Goal: Task Accomplishment & Management: Manage account settings

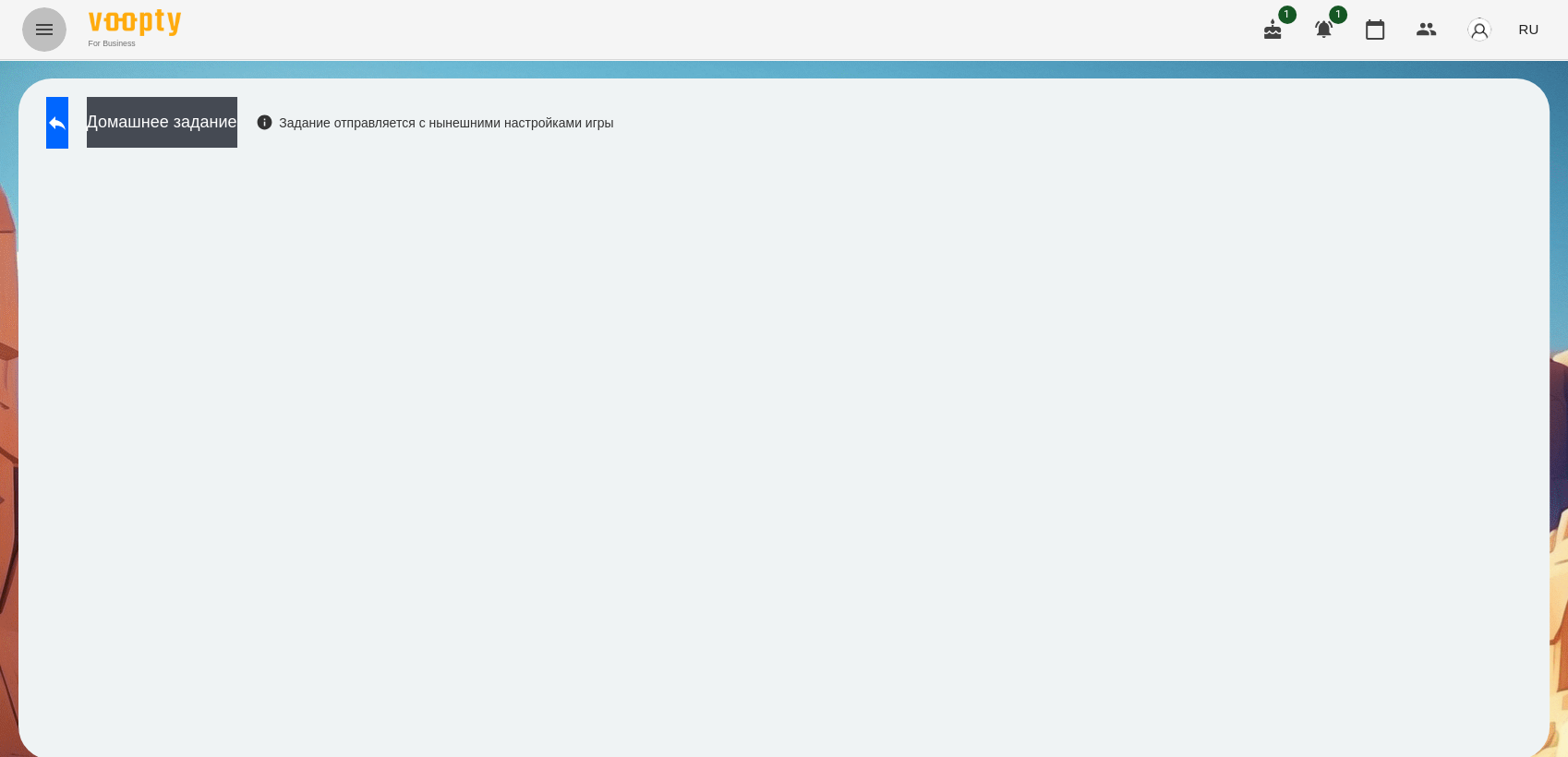
click at [38, 47] on button "Menu" at bounding box center [43, 29] width 44 height 44
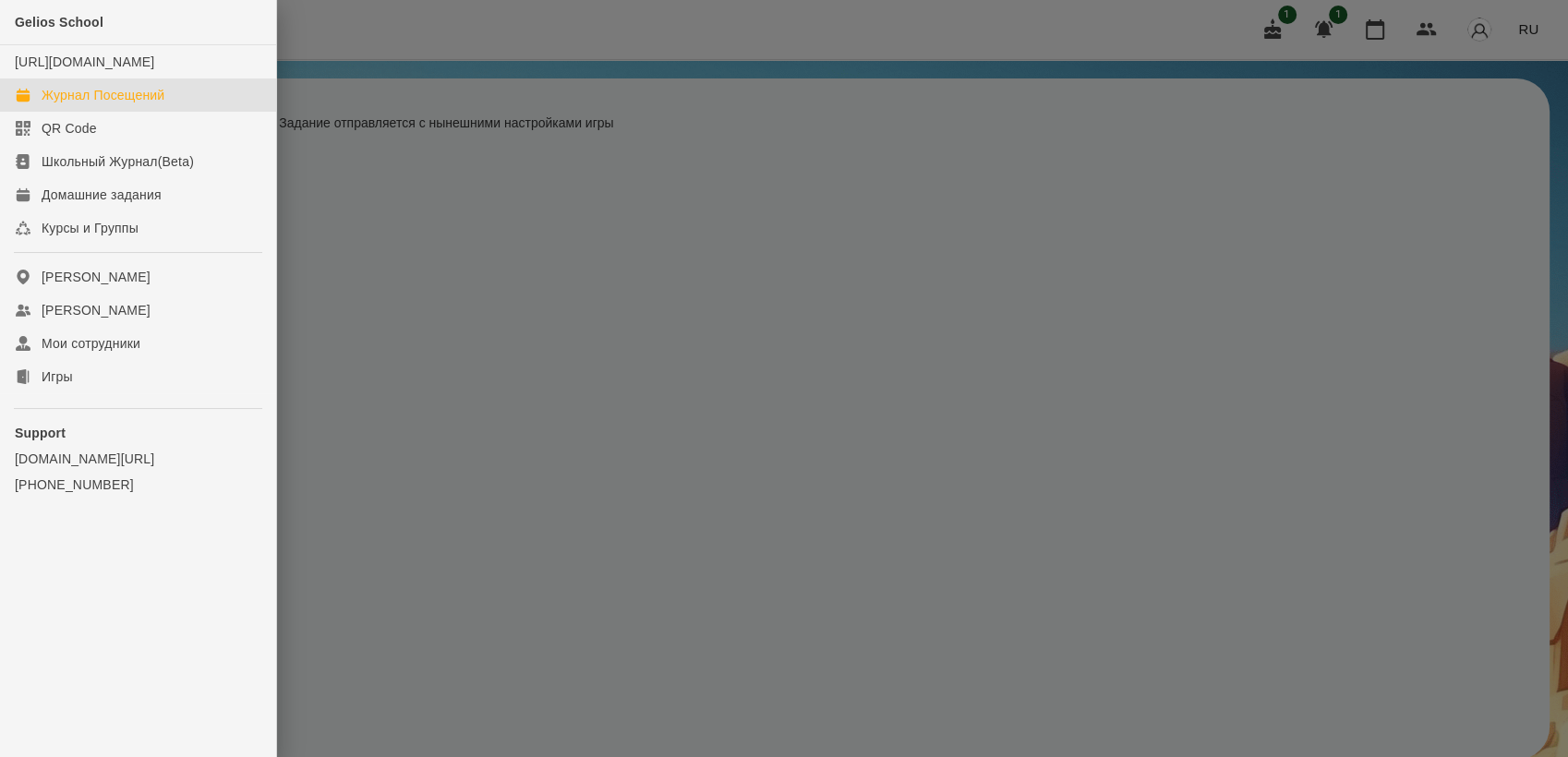
click at [105, 105] on div "Журнал Посещений" at bounding box center [103, 95] width 122 height 19
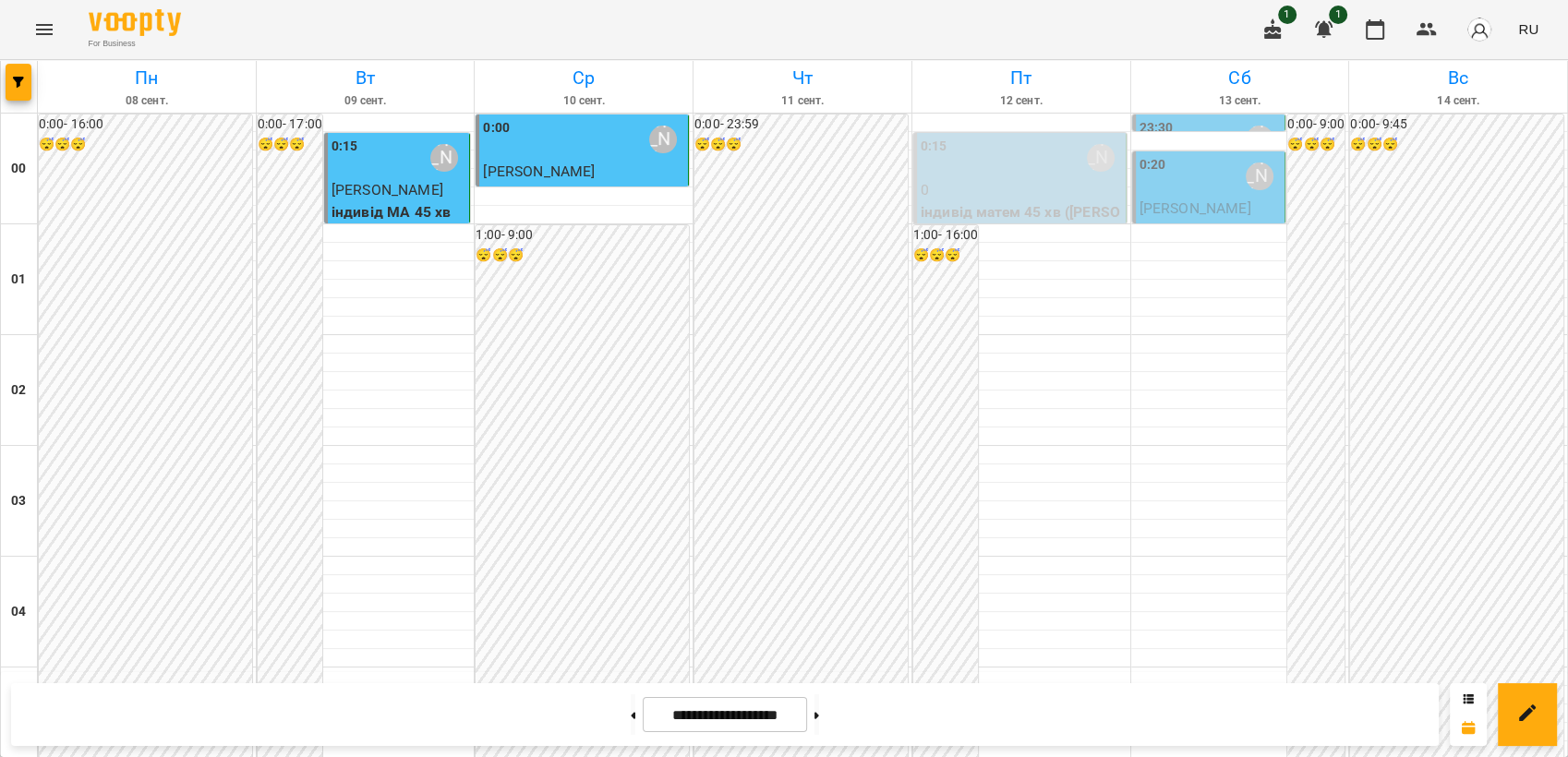
scroll to position [2096, 0]
click at [819, 715] on icon at bounding box center [817, 715] width 5 height 7
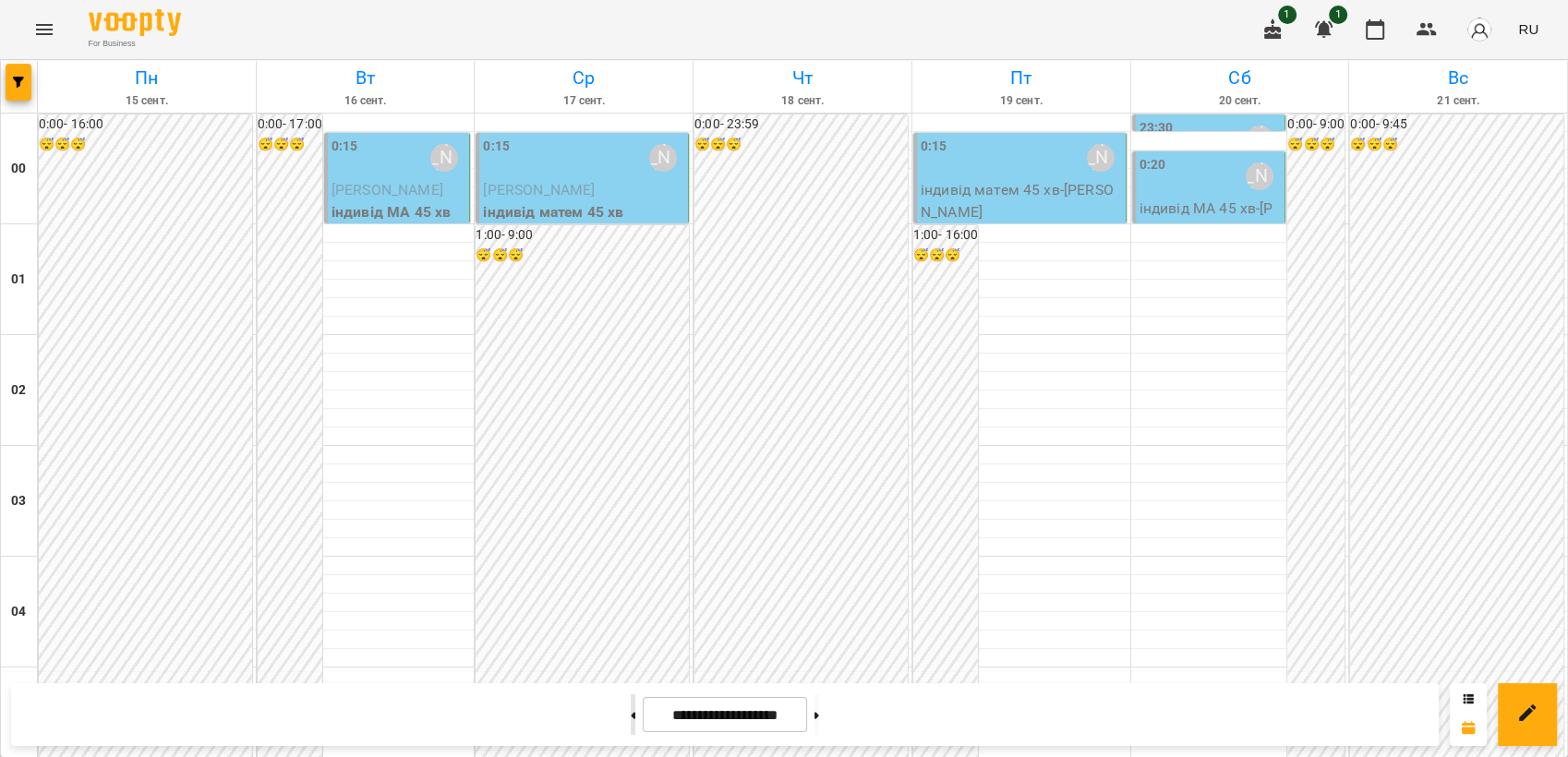
click at [631, 710] on button at bounding box center [633, 714] width 5 height 40
type input "**********"
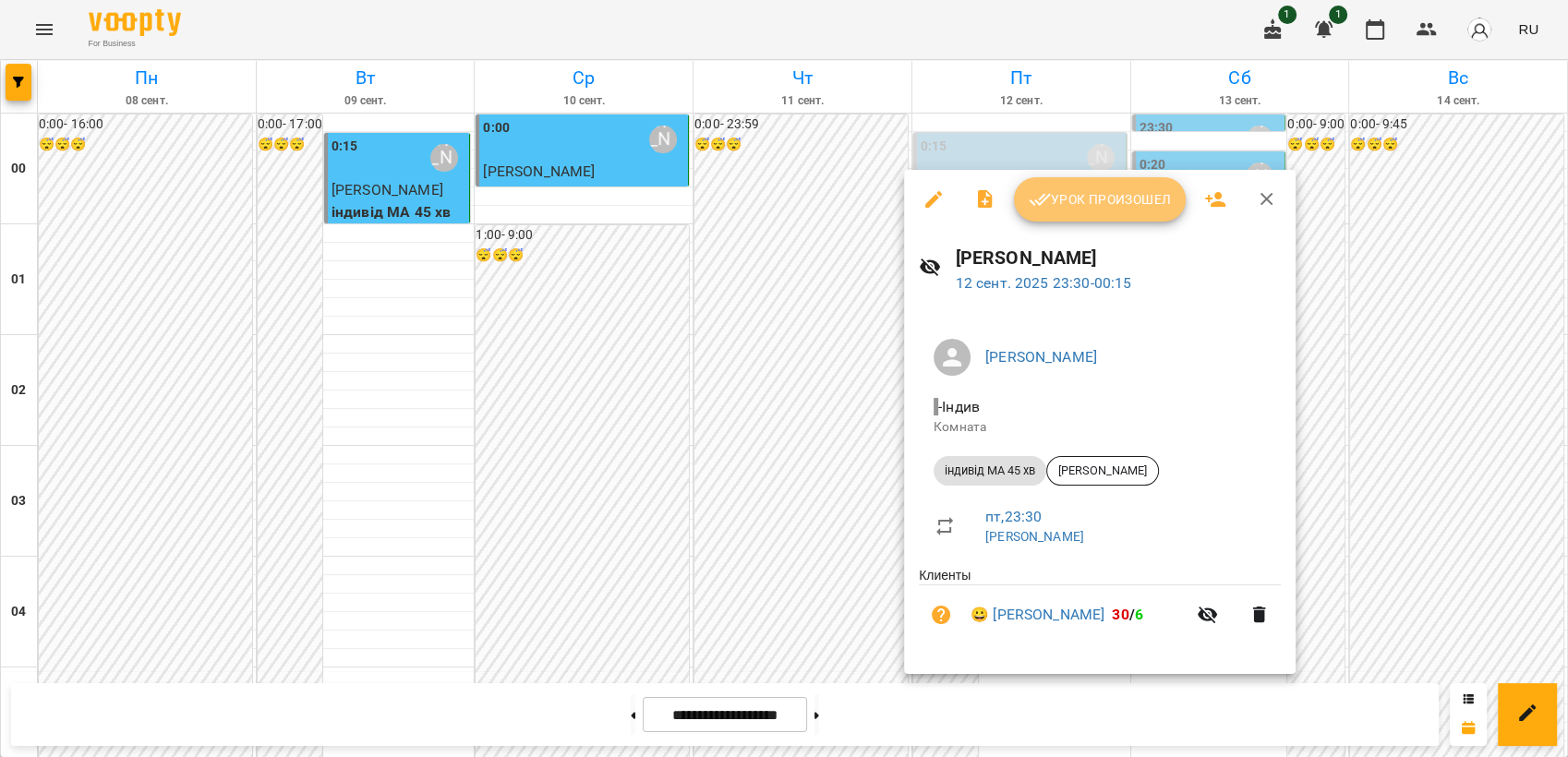
click at [1103, 192] on span "Урок произошел" at bounding box center [1100, 199] width 142 height 22
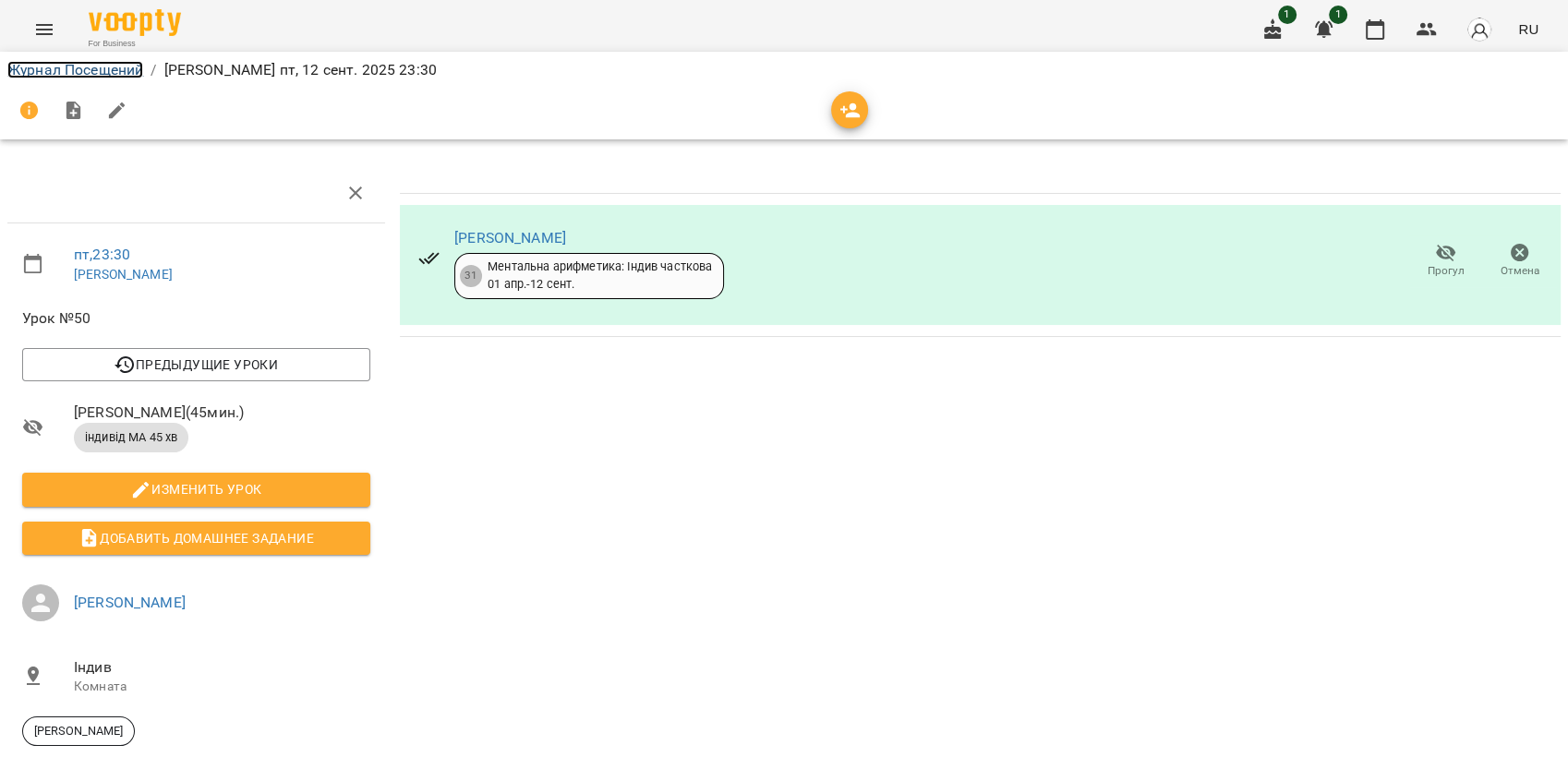
click at [54, 71] on link "Журнал Посещений" at bounding box center [74, 70] width 135 height 18
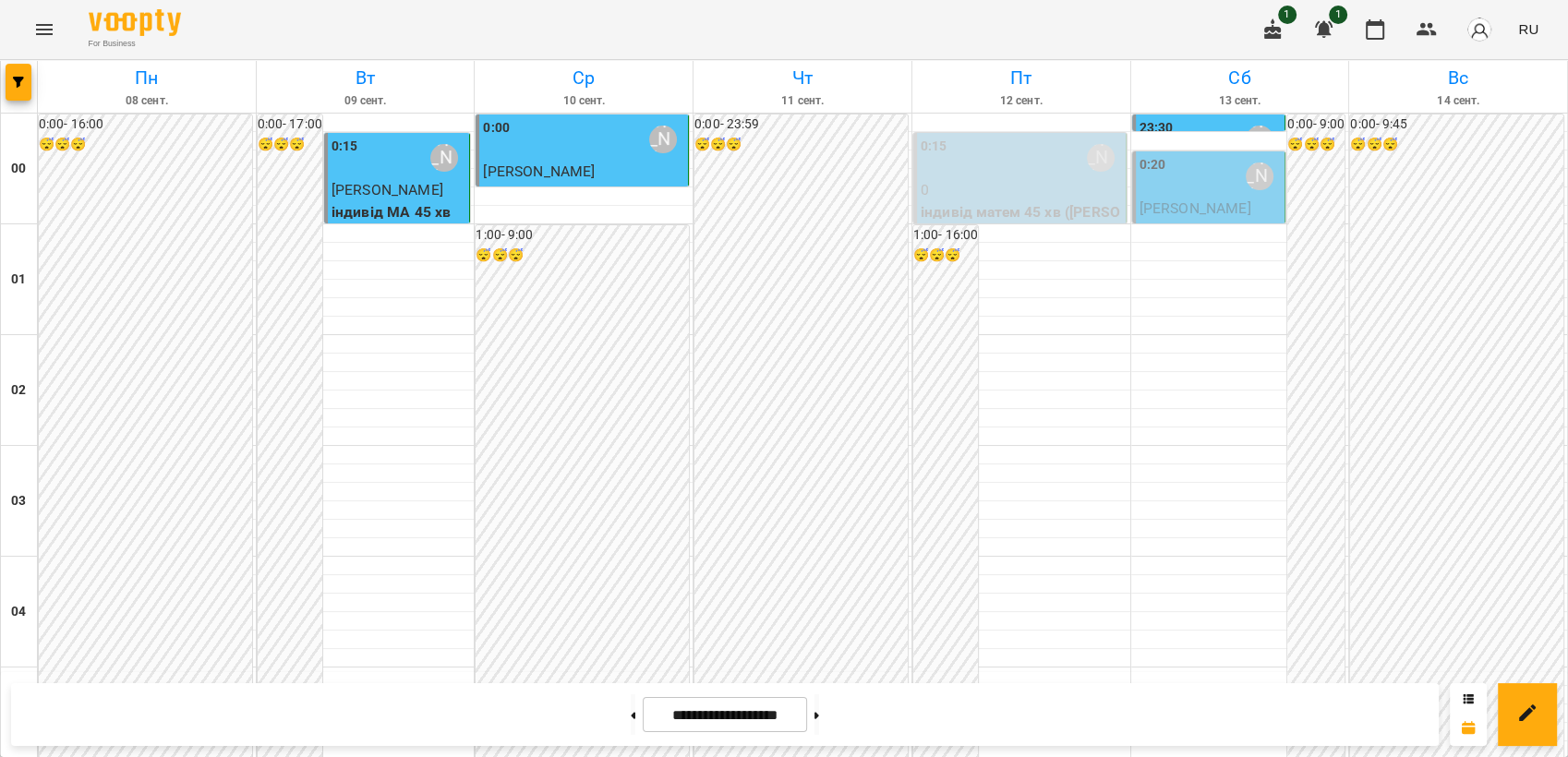
click at [1168, 189] on div "0:20 [PERSON_NAME]" at bounding box center [1211, 176] width 142 height 42
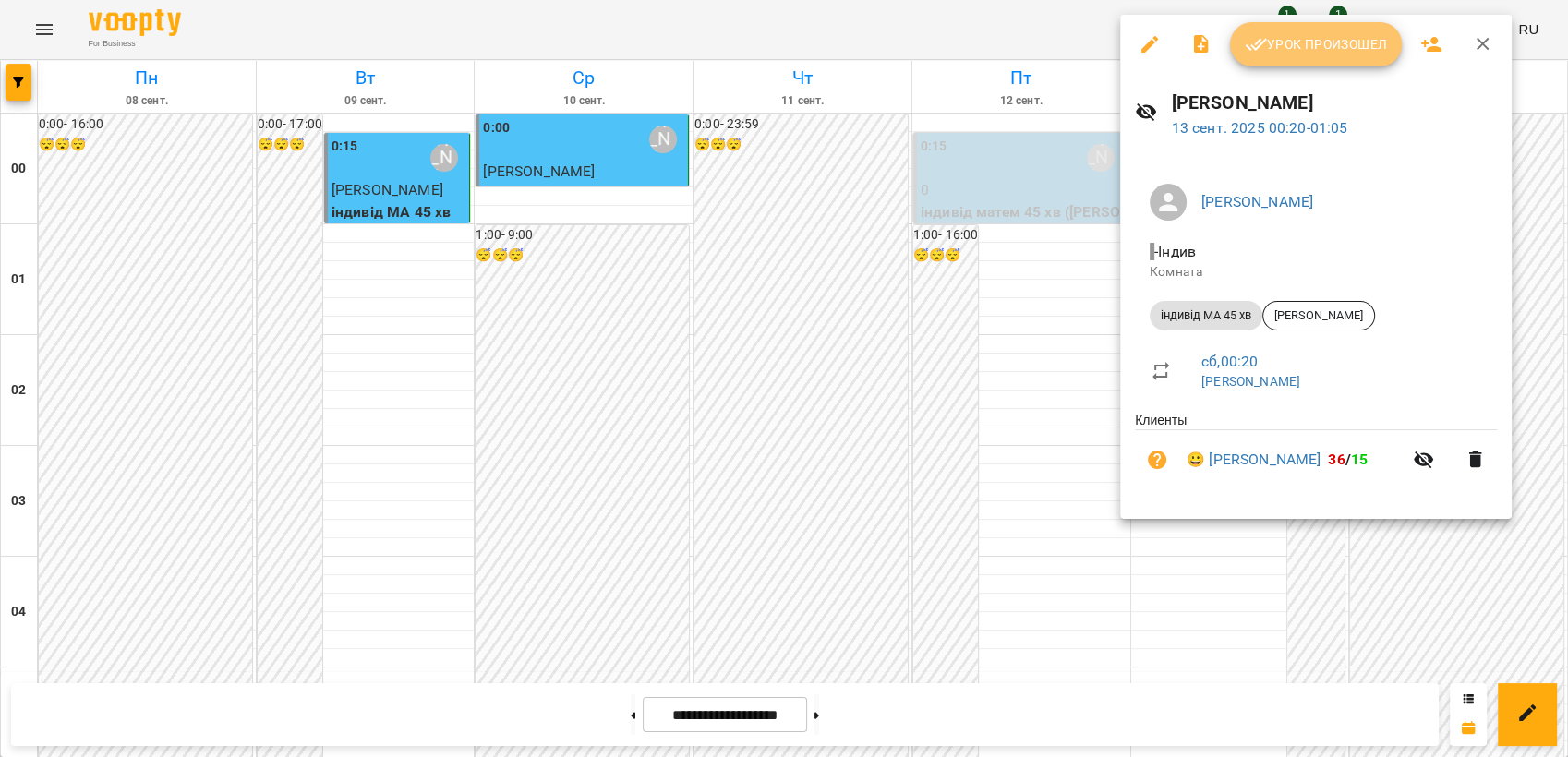
click at [1309, 47] on span "Урок произошел" at bounding box center [1315, 44] width 142 height 22
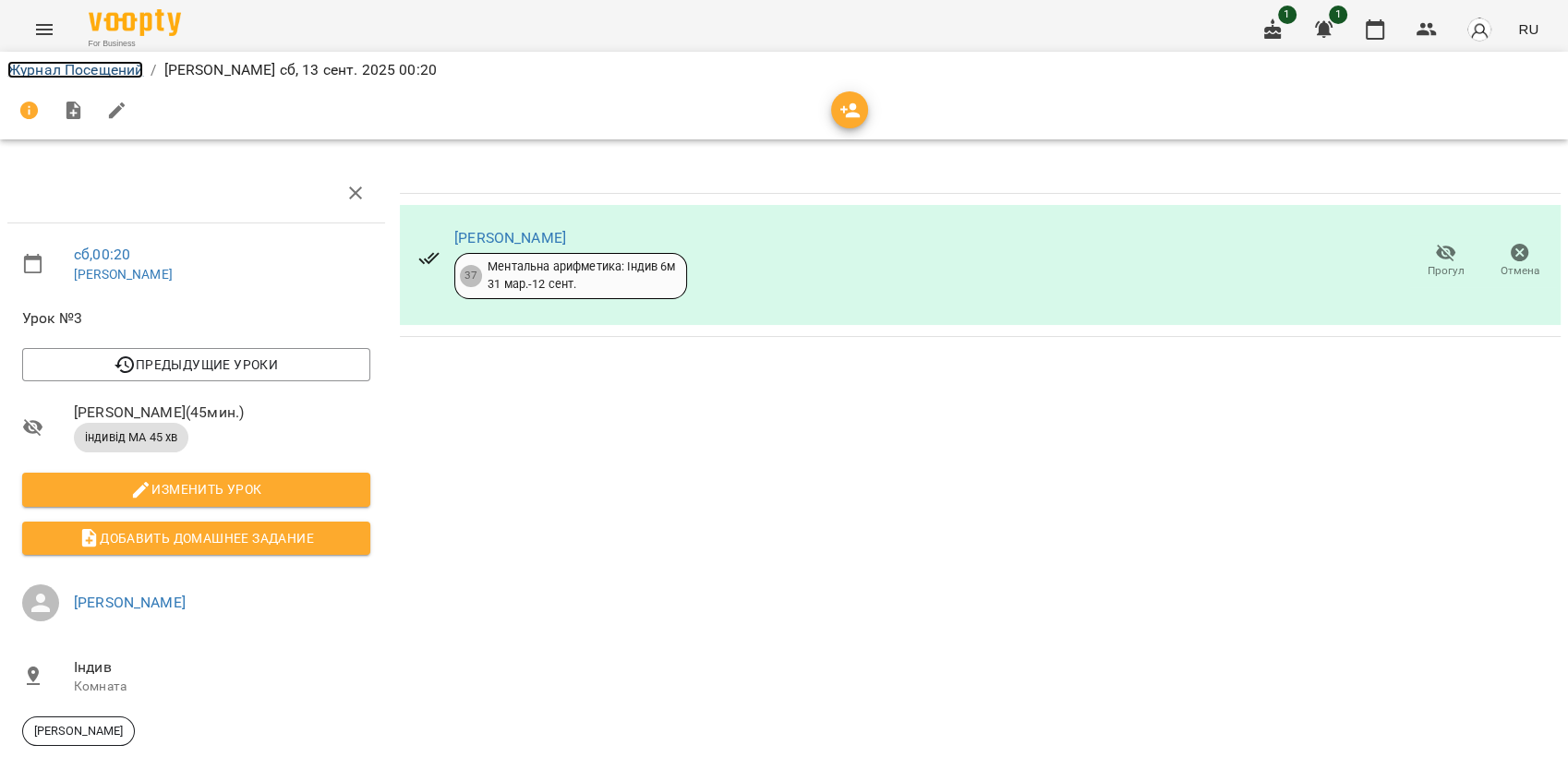
click at [61, 67] on link "Журнал Посещений" at bounding box center [74, 70] width 135 height 18
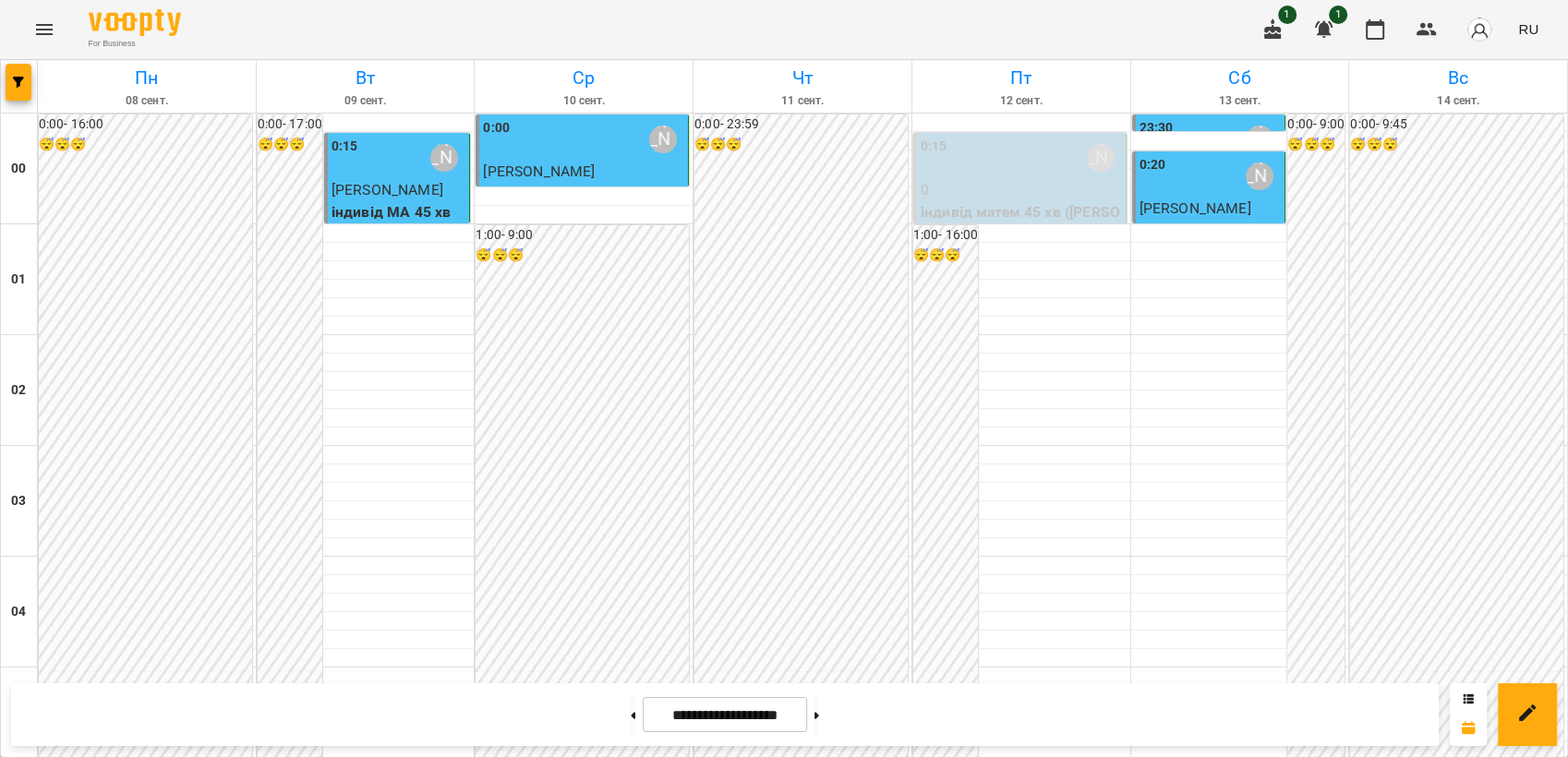
scroll to position [923, 0]
